Goal: Task Accomplishment & Management: Complete application form

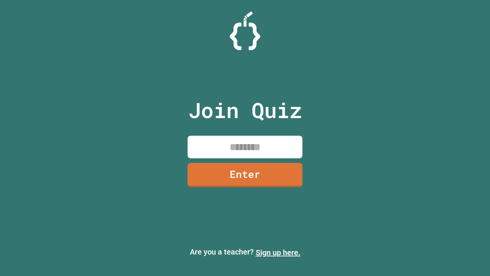
click at [278, 252] on link "Sign up here." at bounding box center [278, 252] width 45 height 9
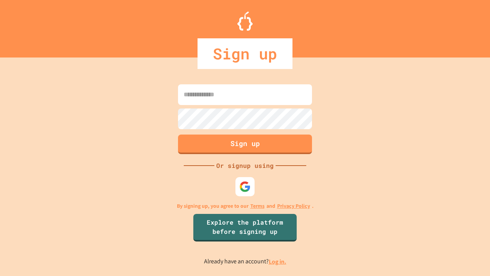
click at [278, 261] on link "Log in." at bounding box center [278, 261] width 18 height 8
